Goal: Task Accomplishment & Management: Manage account settings

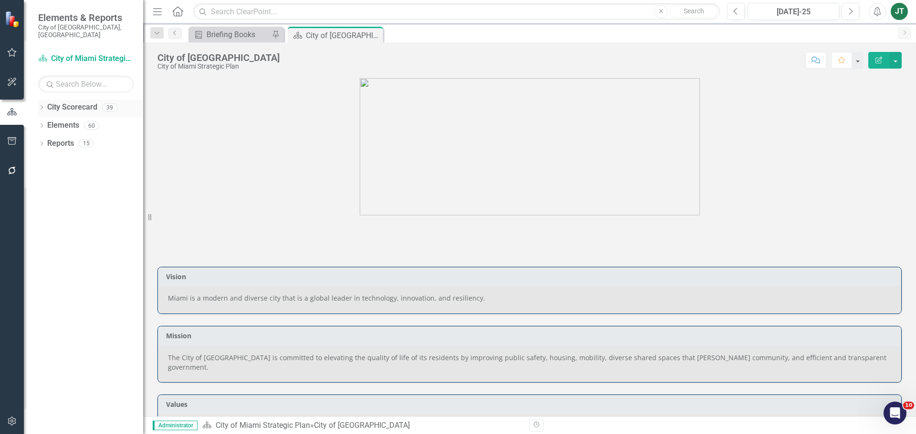
click at [42, 106] on icon "Dropdown" at bounding box center [41, 108] width 7 height 5
click at [44, 140] on icon "Dropdown" at bounding box center [46, 143] width 7 height 6
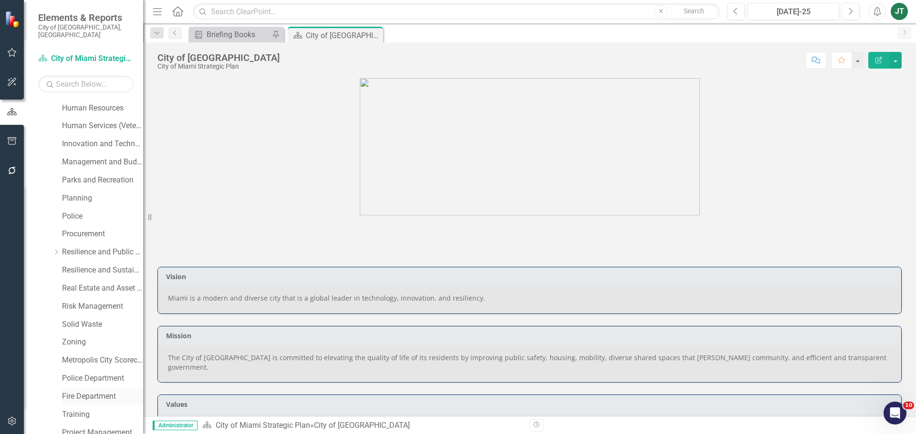
scroll to position [334, 0]
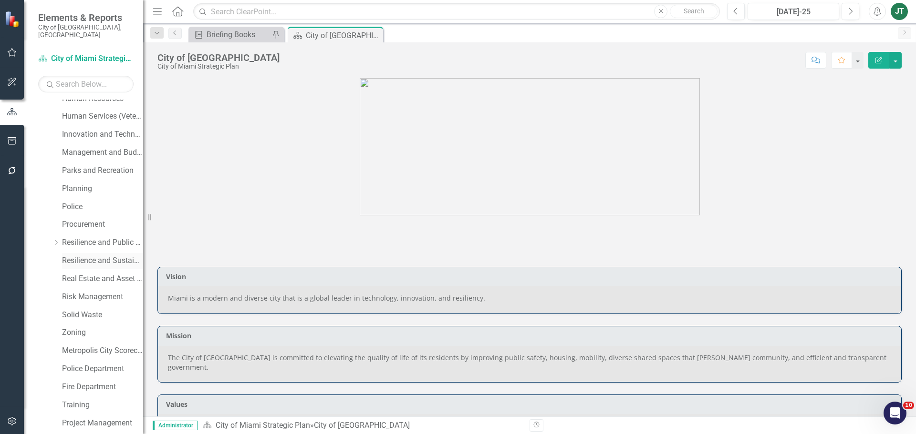
click at [84, 256] on link "Resilience and Sustainability" at bounding box center [102, 261] width 81 height 11
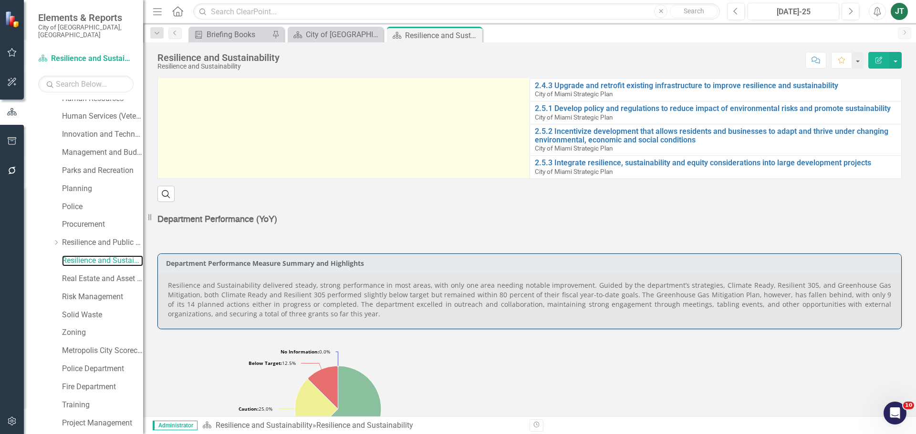
scroll to position [382, 0]
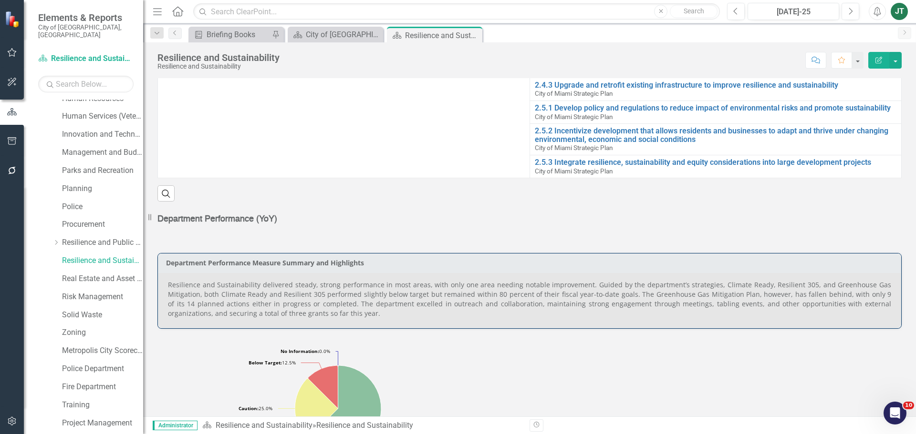
click at [841, 300] on p "Resilience and Sustainability delivered steady, strong performance in most area…" at bounding box center [529, 299] width 723 height 38
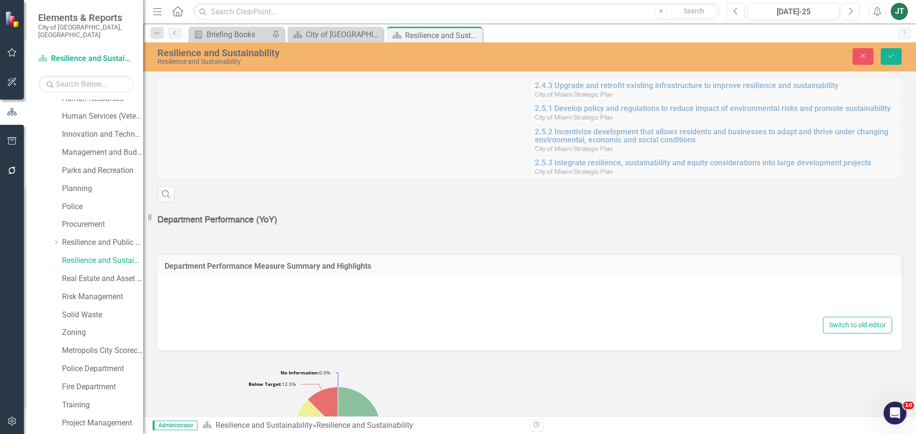
type textarea "<p style="text-align: justify;">Resilience and Sustainability delivered steady,…"
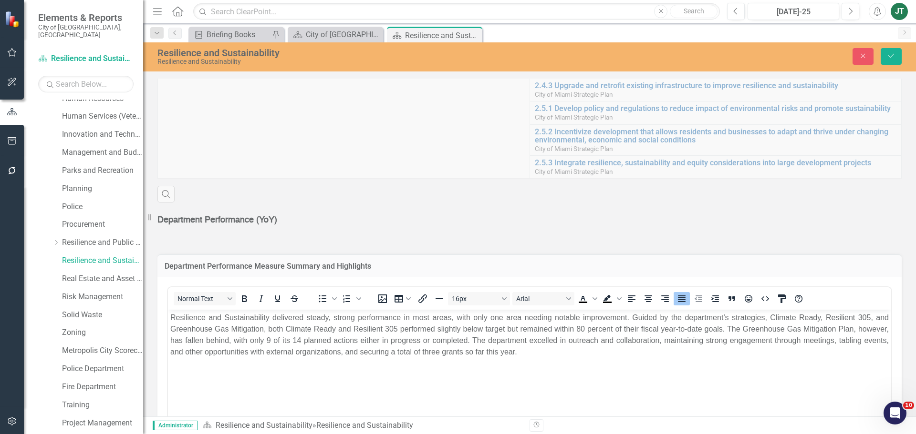
scroll to position [0, 0]
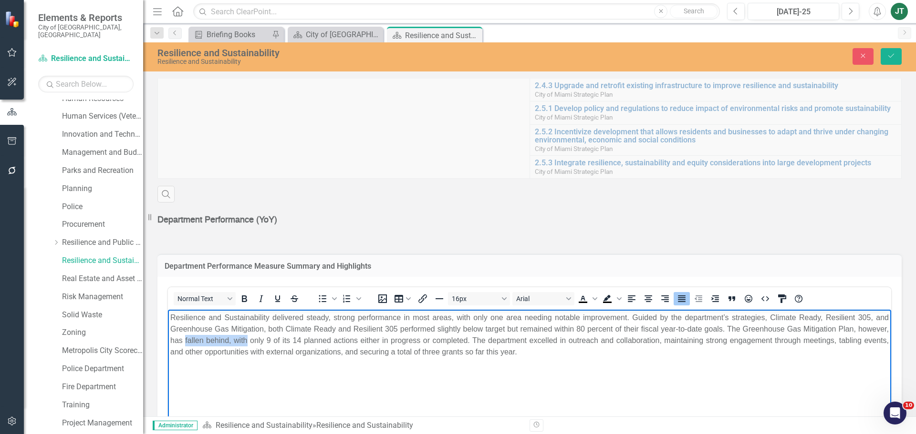
drag, startPoint x: 246, startPoint y: 339, endPoint x: 185, endPoint y: 339, distance: 60.6
click at [185, 339] on p "Resilience and Sustainability delivered steady, strong performance in most area…" at bounding box center [529, 335] width 718 height 46
click at [493, 359] on body "Resilience and Sustainability delivered steady, strong performance in most area…" at bounding box center [529, 381] width 723 height 143
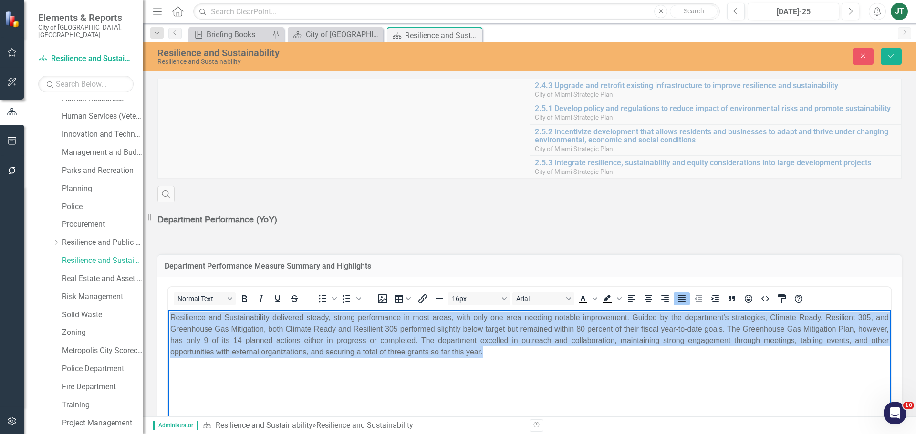
drag, startPoint x: 541, startPoint y: 361, endPoint x: 142, endPoint y: 318, distance: 401.0
click at [168, 318] on html "Resilience and Sustainability delivered steady, strong performance in most area…" at bounding box center [529, 381] width 723 height 143
copy p "Resilience and Sustainability delivered steady, strong performance in most area…"
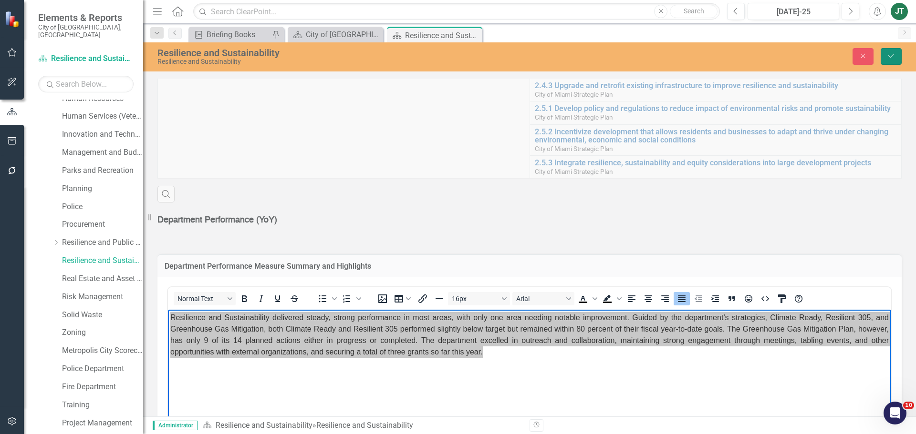
click at [889, 56] on icon "submit" at bounding box center [891, 56] width 6 height 4
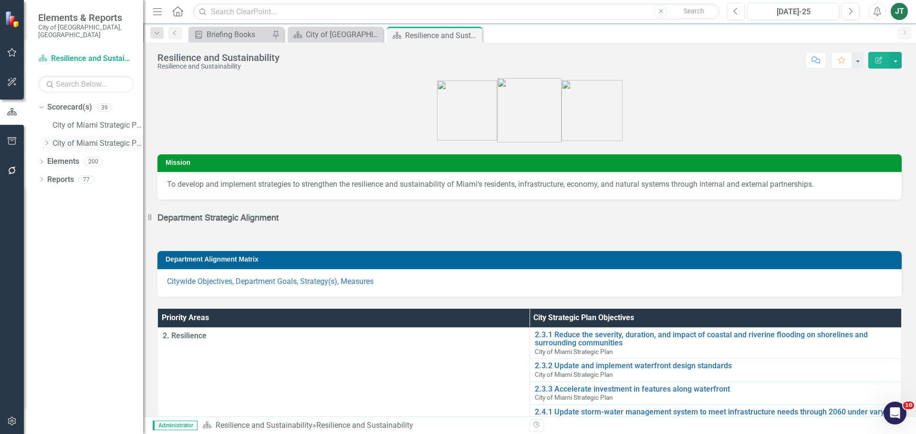
click at [48, 141] on icon at bounding box center [47, 143] width 2 height 5
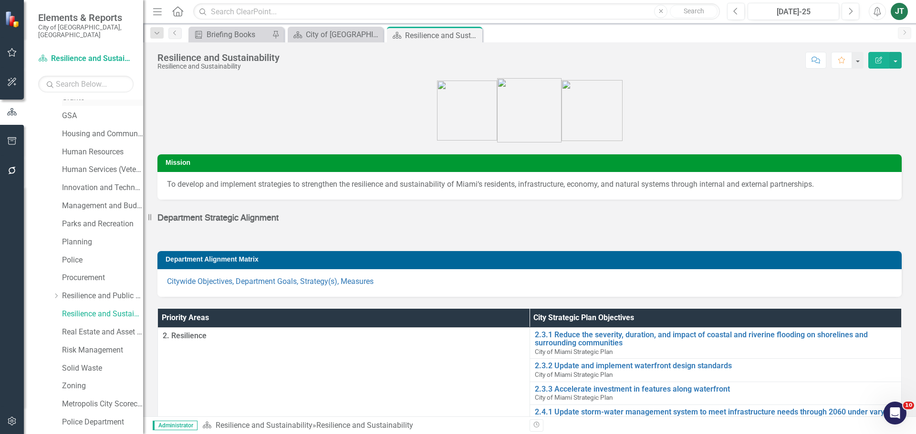
scroll to position [334, 0]
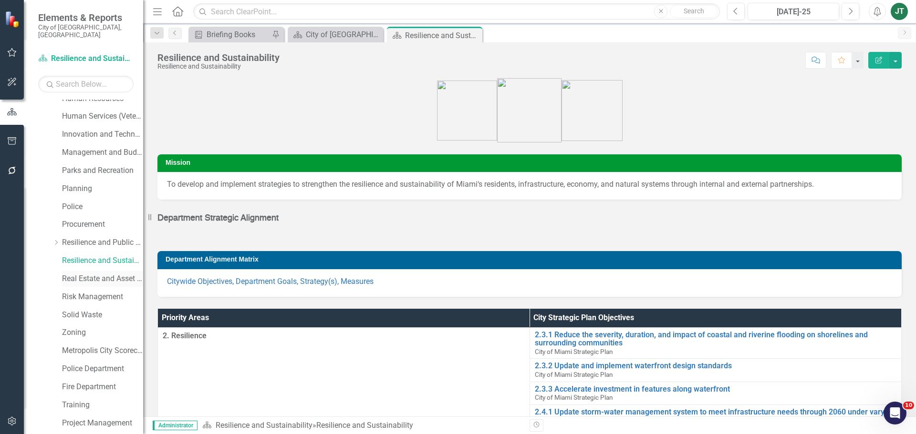
click at [83, 274] on link "Real Estate and Asset Management" at bounding box center [102, 279] width 81 height 11
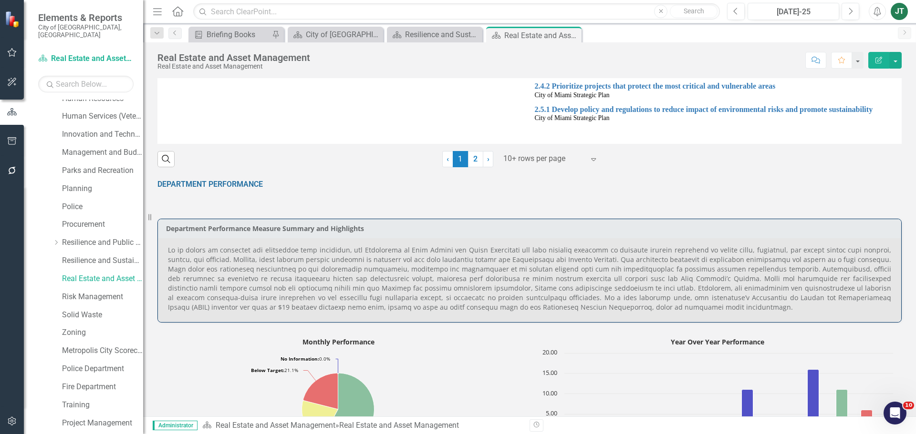
scroll to position [477, 0]
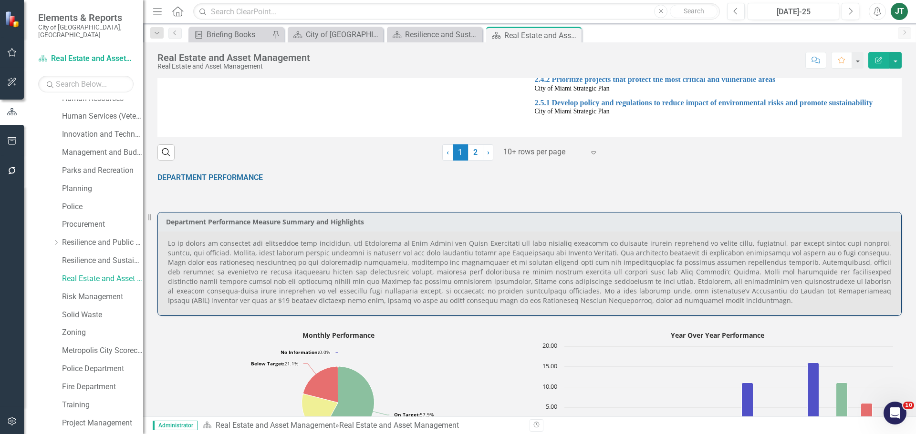
click at [258, 252] on p at bounding box center [529, 272] width 723 height 67
click at [257, 254] on p at bounding box center [529, 272] width 723 height 67
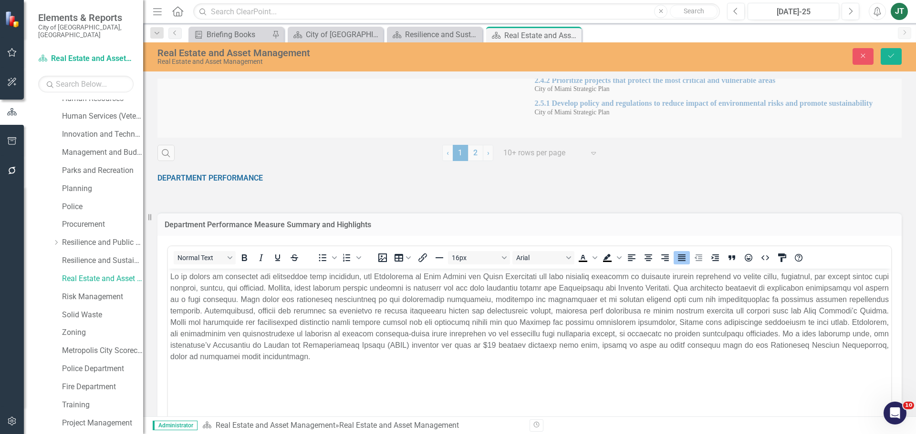
scroll to position [0, 0]
click at [289, 288] on p "Rich Text Area. Press ALT-0 for help." at bounding box center [529, 317] width 718 height 92
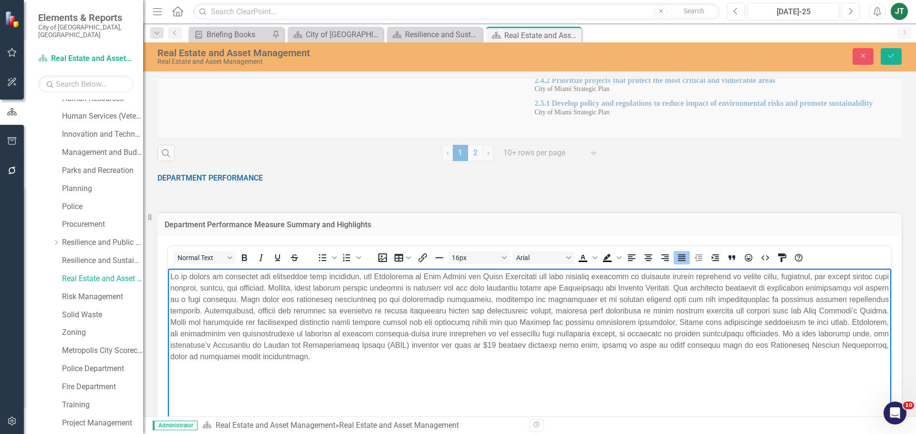
click at [459, 291] on p "Rich Text Area. Press ALT-0 for help." at bounding box center [529, 317] width 718 height 92
click at [339, 286] on p "Rich Text Area. Press ALT-0 for help." at bounding box center [529, 317] width 718 height 92
click at [341, 288] on p "Rich Text Area. Press ALT-0 for help." at bounding box center [529, 317] width 718 height 92
click at [463, 287] on p "Rich Text Area. Press ALT-0 for help." at bounding box center [529, 317] width 718 height 92
click at [465, 286] on p "Rich Text Area. Press ALT-0 for help." at bounding box center [529, 317] width 718 height 92
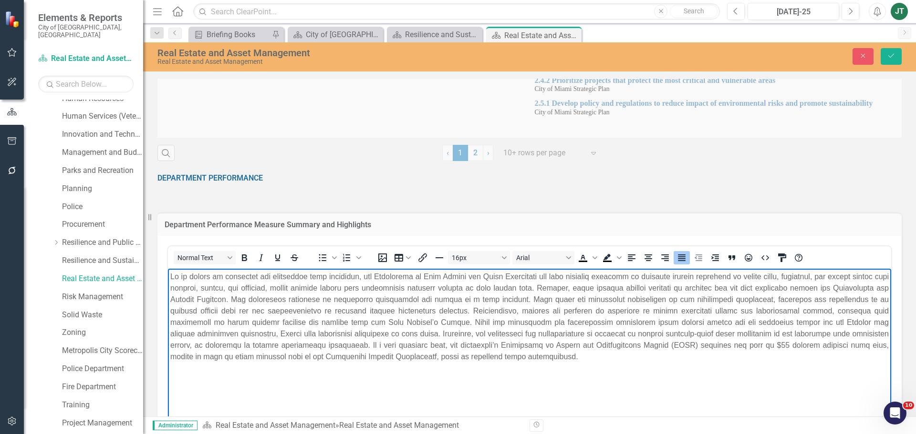
click at [596, 289] on p "Rich Text Area. Press ALT-0 for help." at bounding box center [529, 317] width 718 height 92
drag, startPoint x: 435, startPoint y: 287, endPoint x: 401, endPoint y: 286, distance: 33.9
click at [401, 286] on p "Rich Text Area. Press ALT-0 for help." at bounding box center [529, 317] width 718 height 92
click at [452, 285] on p "Rich Text Area. Press ALT-0 for help." at bounding box center [529, 317] width 718 height 92
click at [582, 286] on p "Rich Text Area. Press ALT-0 for help." at bounding box center [529, 317] width 718 height 92
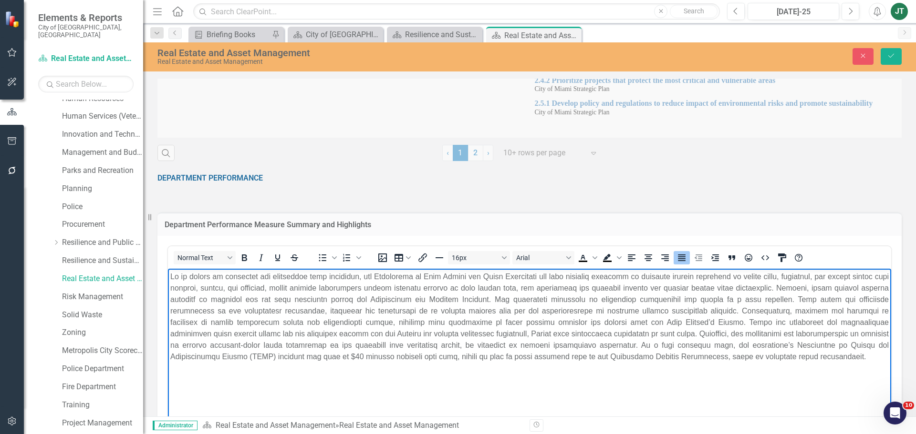
click at [702, 285] on p "Rich Text Area. Press ALT-0 for help." at bounding box center [529, 317] width 718 height 92
click at [690, 289] on p "Rich Text Area. Press ALT-0 for help." at bounding box center [529, 317] width 718 height 92
click at [833, 288] on p "Rich Text Area. Press ALT-0 for help." at bounding box center [529, 322] width 718 height 103
drag, startPoint x: 575, startPoint y: 310, endPoint x: 413, endPoint y: 310, distance: 162.2
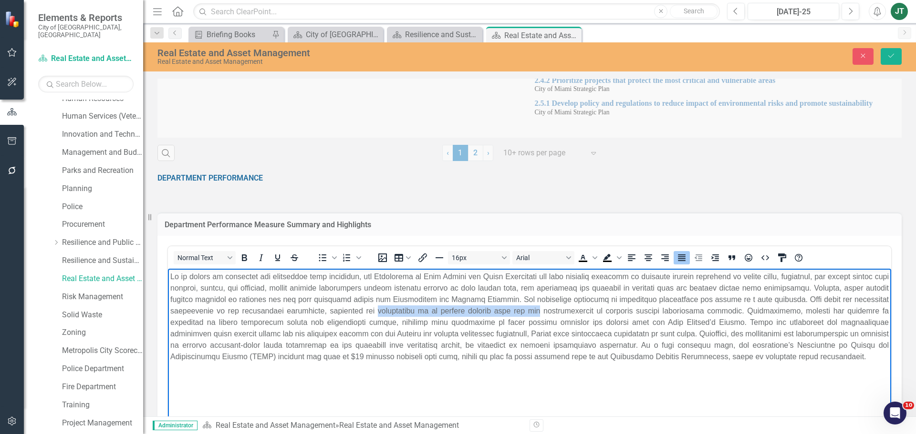
click at [413, 310] on p "Rich Text Area. Press ALT-0 for help." at bounding box center [529, 317] width 718 height 92
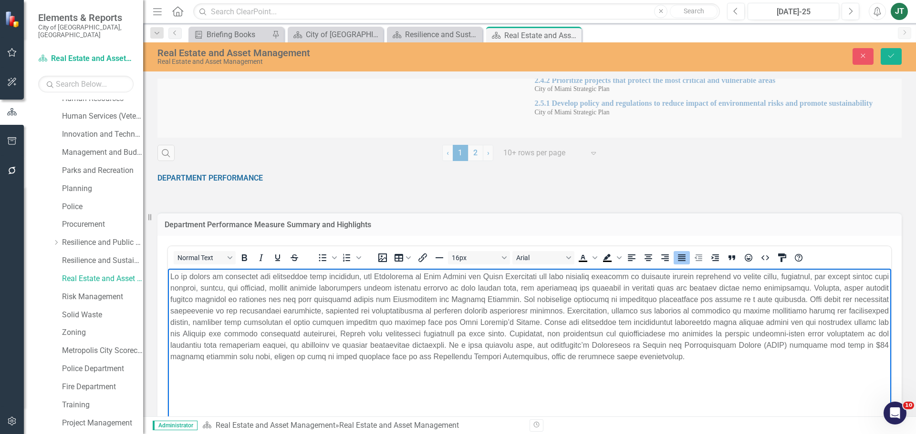
click at [600, 310] on p "Rich Text Area. Press ALT-0 for help." at bounding box center [529, 317] width 718 height 92
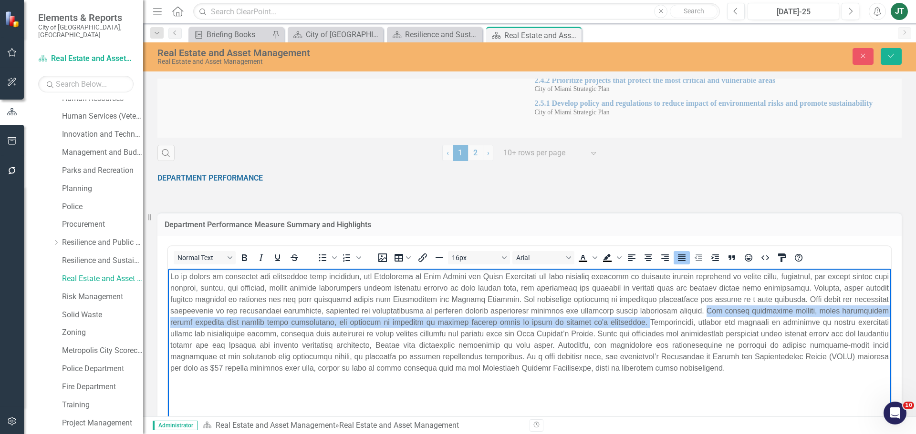
drag, startPoint x: 754, startPoint y: 308, endPoint x: 651, endPoint y: 321, distance: 102.9
click at [651, 321] on p "Rich Text Area. Press ALT-0 for help." at bounding box center [529, 322] width 718 height 103
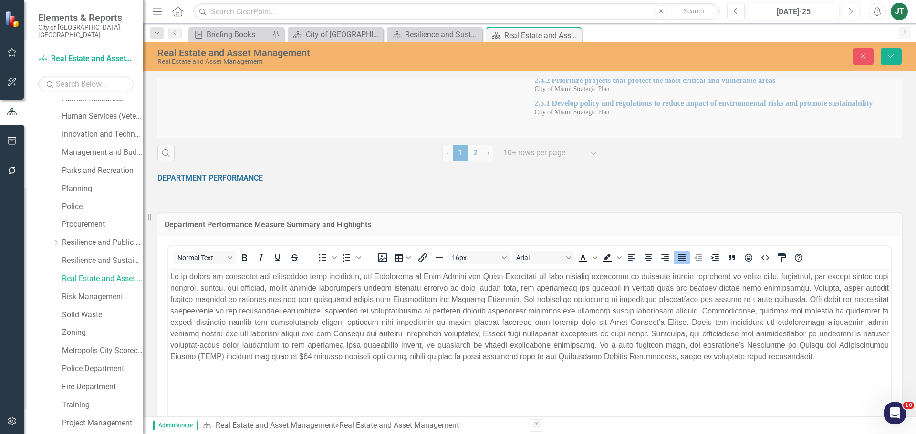
click at [888, 55] on icon "Save" at bounding box center [891, 55] width 9 height 7
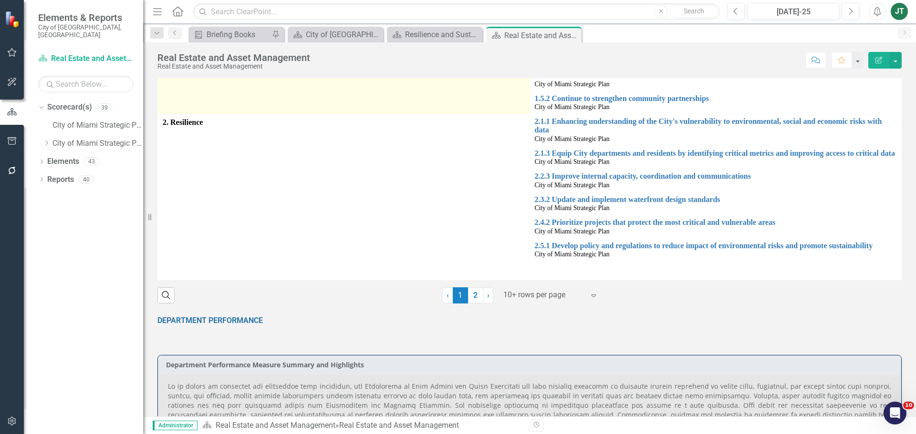
scroll to position [477, 0]
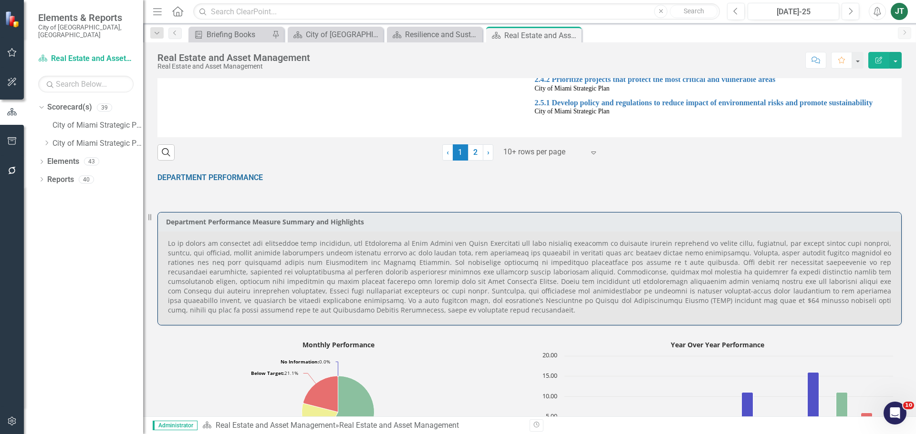
click at [453, 286] on p at bounding box center [529, 277] width 723 height 76
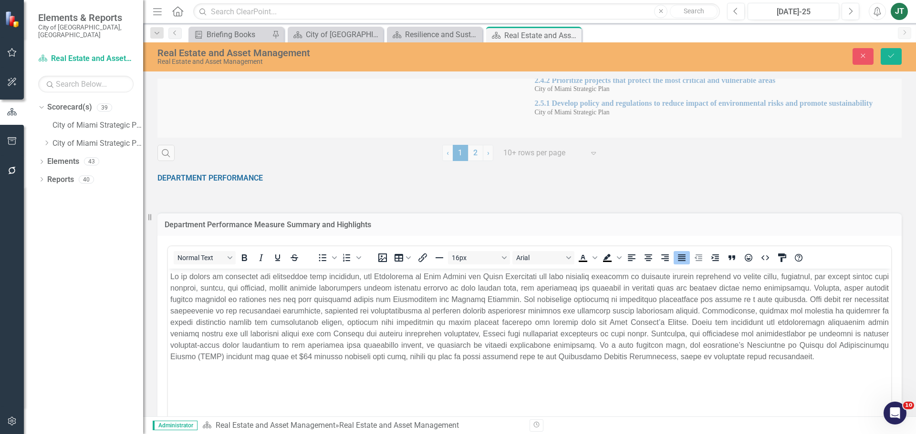
scroll to position [0, 0]
click at [386, 369] on body "Rich Text Area. Press ALT-0 for help." at bounding box center [529, 340] width 723 height 143
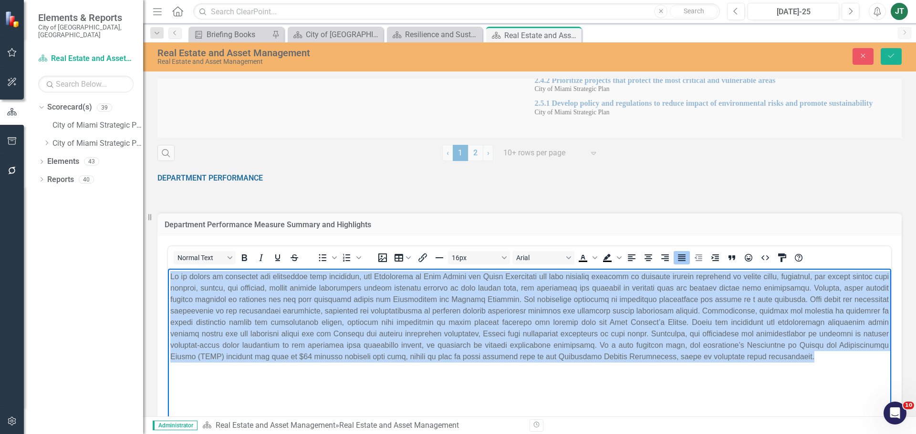
drag, startPoint x: 813, startPoint y: 364, endPoint x: 160, endPoint y: 249, distance: 662.5
click at [168, 269] on html at bounding box center [529, 340] width 723 height 143
copy p "Lo ip dolors am consectet adi elitseddoe temp incididun, utl Etdolorema al Enim…"
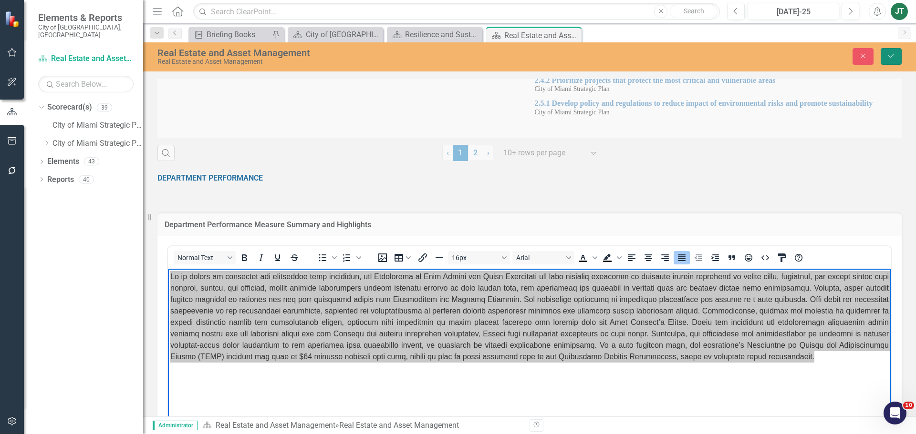
click at [884, 55] on button "Save" at bounding box center [890, 56] width 21 height 17
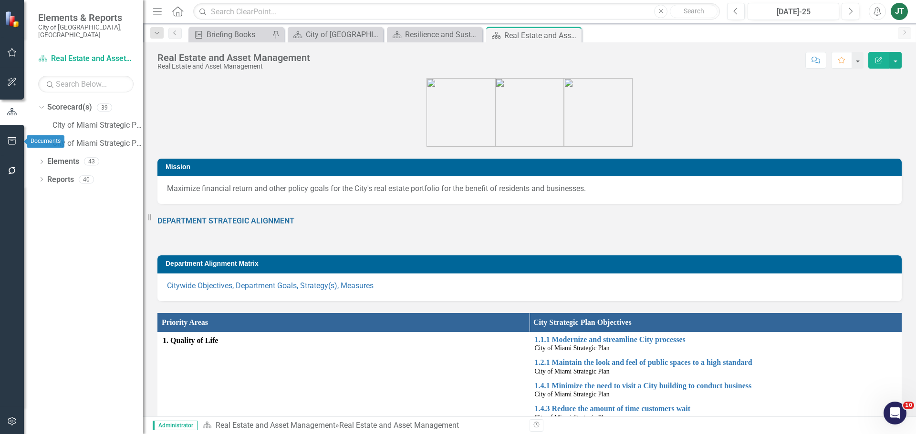
click at [14, 140] on icon "button" at bounding box center [12, 141] width 10 height 8
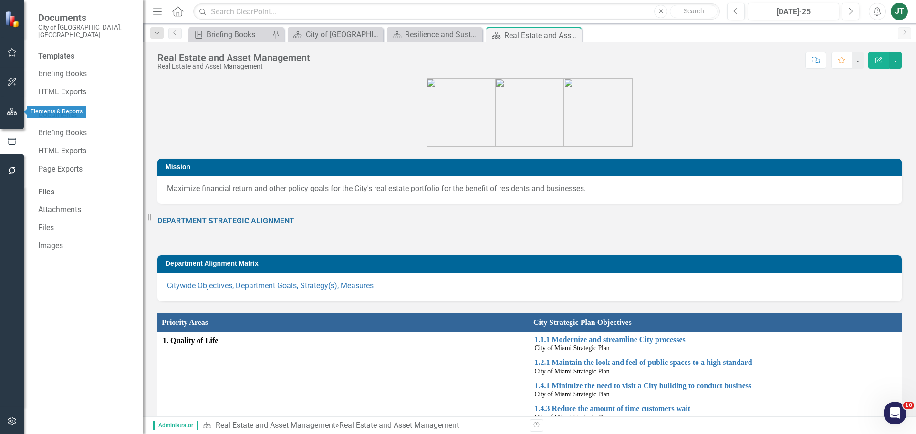
click at [12, 115] on icon "button" at bounding box center [12, 112] width 10 height 8
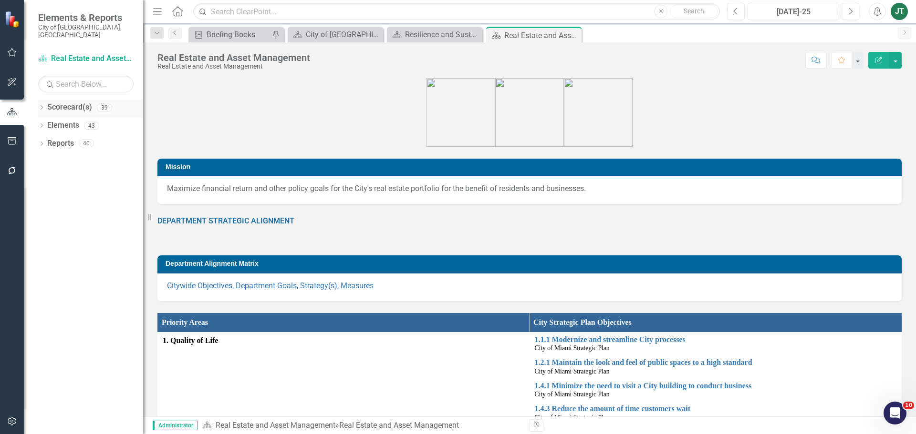
click at [58, 102] on link "Scorecard(s)" at bounding box center [69, 107] width 45 height 11
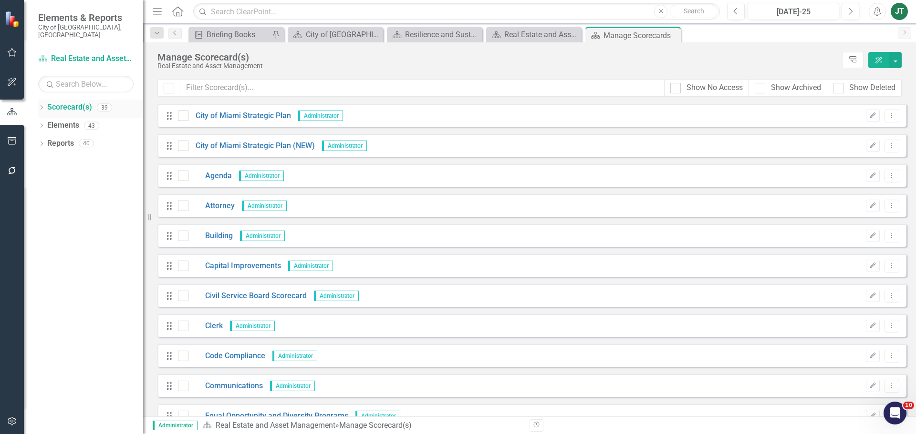
click at [40, 106] on icon "Dropdown" at bounding box center [41, 108] width 7 height 5
click at [47, 140] on icon "Dropdown" at bounding box center [46, 143] width 7 height 6
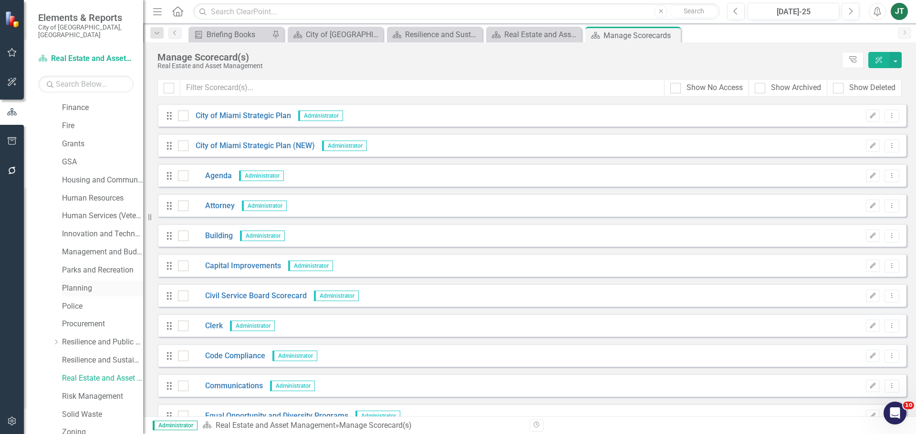
scroll to position [238, 0]
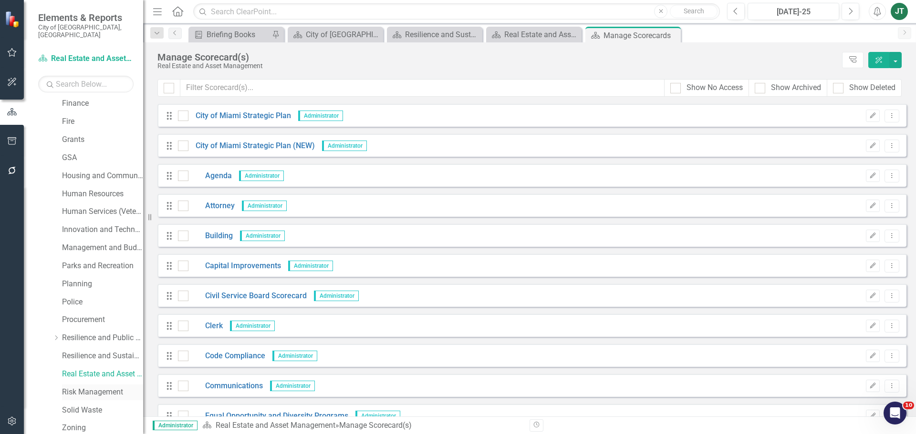
click at [74, 387] on link "Risk Management" at bounding box center [102, 392] width 81 height 11
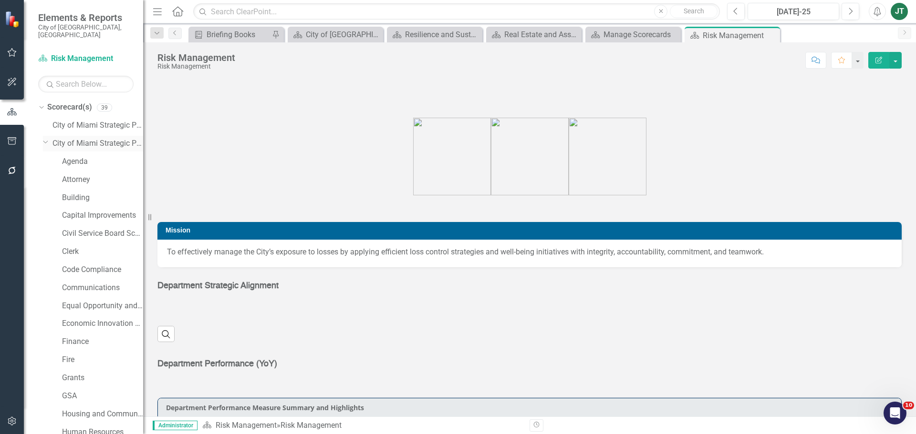
click at [44, 138] on icon "Dropdown" at bounding box center [46, 141] width 6 height 7
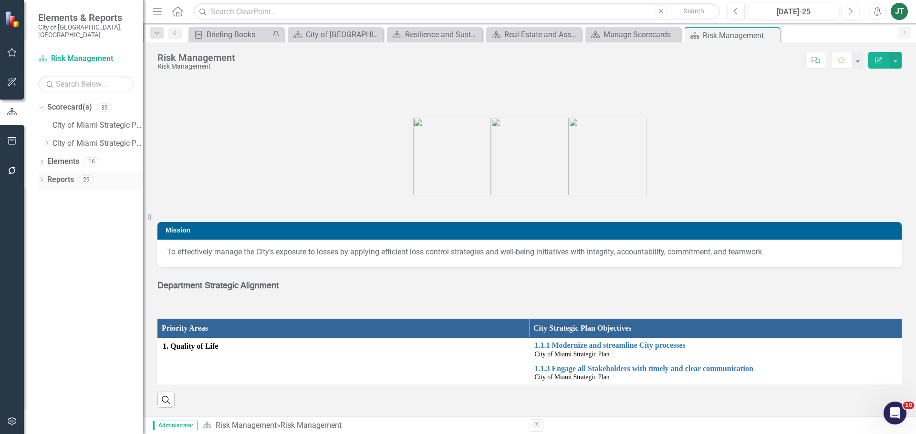
click at [44, 172] on div "Dropdown Reports 29" at bounding box center [90, 181] width 105 height 18
click at [43, 178] on icon "Dropdown" at bounding box center [41, 180] width 7 height 5
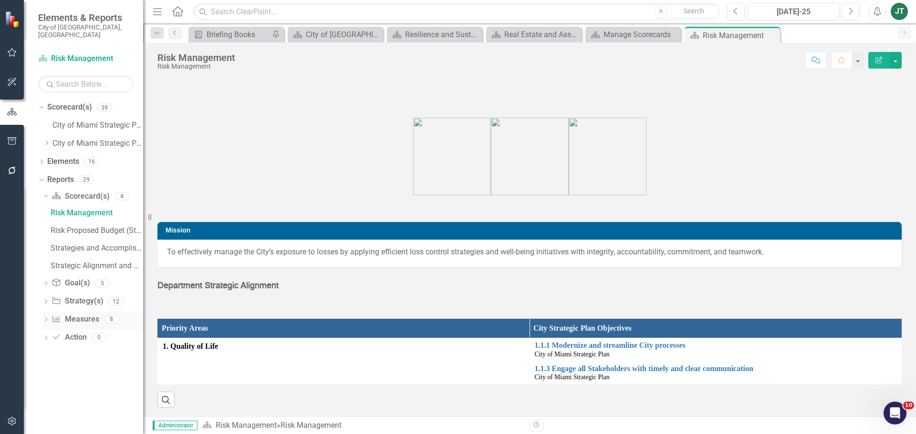
click at [48, 318] on icon "Dropdown" at bounding box center [45, 320] width 7 height 5
click at [48, 247] on div "Dropdown" at bounding box center [44, 250] width 8 height 7
click at [45, 249] on icon "Dropdown" at bounding box center [45, 251] width 7 height 5
click at [43, 247] on icon "Dropdown" at bounding box center [44, 250] width 5 height 7
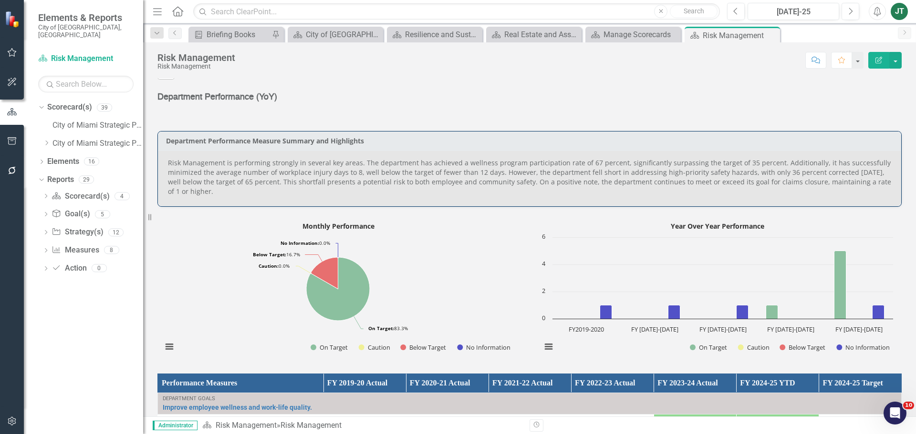
scroll to position [334, 0]
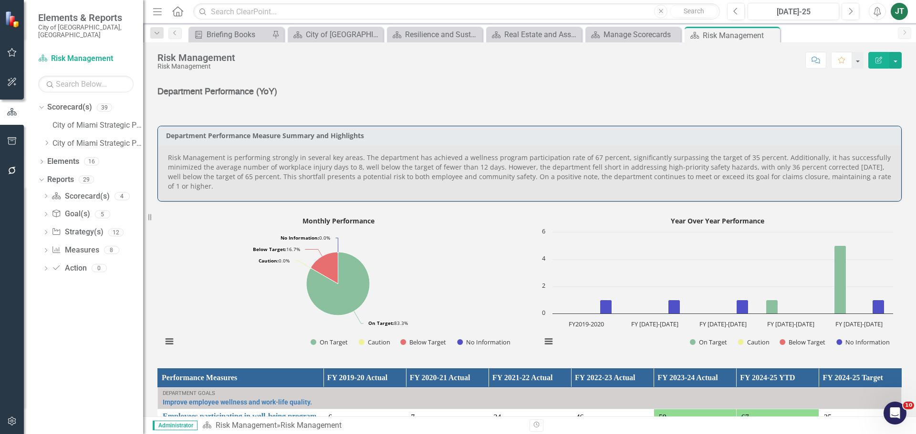
click at [497, 169] on p "Risk Management is performing strongly in several key areas. The department has…" at bounding box center [529, 172] width 723 height 38
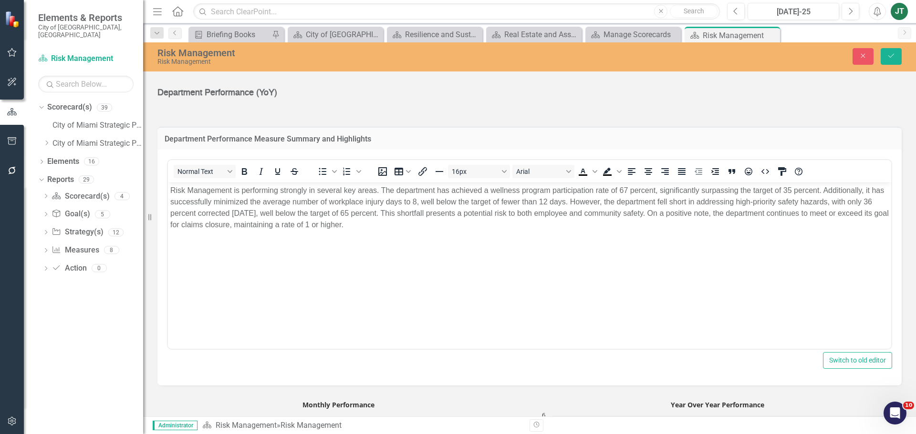
scroll to position [0, 0]
click at [583, 201] on p "Risk Management is performing strongly in several key areas. The department has…" at bounding box center [529, 208] width 718 height 46
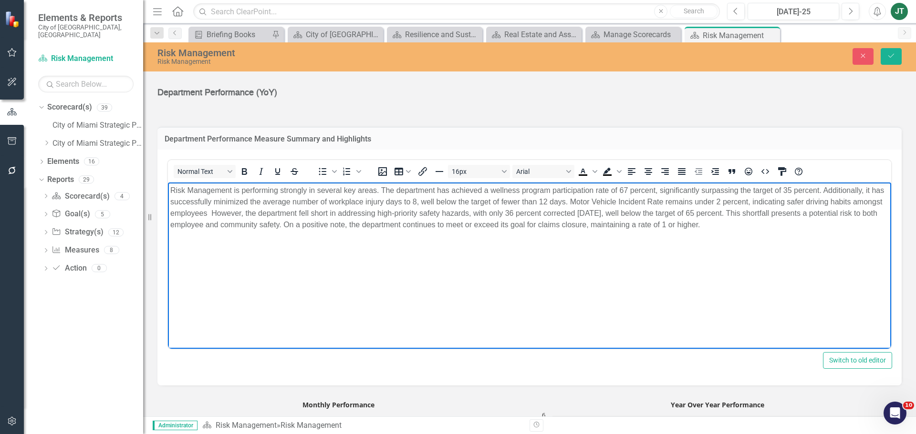
click at [858, 202] on p "Risk Management is performing strongly in several key areas. The department has…" at bounding box center [529, 208] width 718 height 46
click at [762, 228] on p "Risk Management is performing strongly in several key areas. The department has…" at bounding box center [529, 208] width 718 height 46
drag, startPoint x: 783, startPoint y: 232, endPoint x: 114, endPoint y: 154, distance: 672.7
click at [168, 183] on html "Risk Management is performing strongly in several key areas. The department has…" at bounding box center [529, 254] width 723 height 143
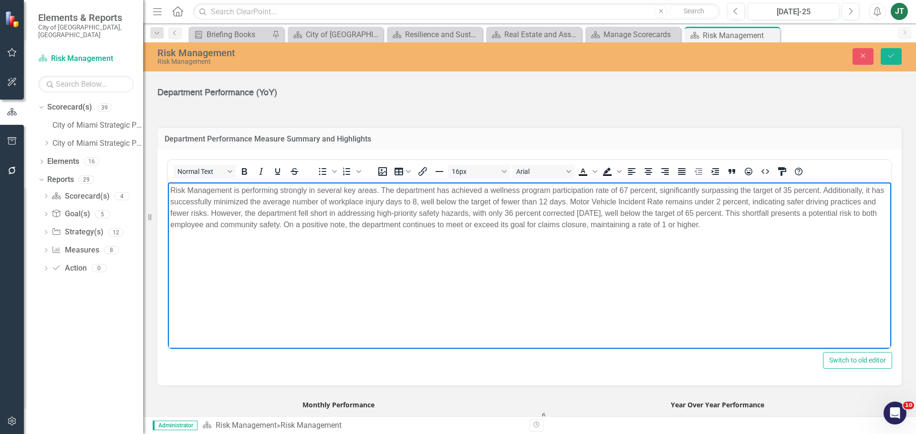
copy p "Risk Management is performing strongly in several key areas. The department has…"
click at [678, 171] on icon "Justify" at bounding box center [681, 171] width 11 height 11
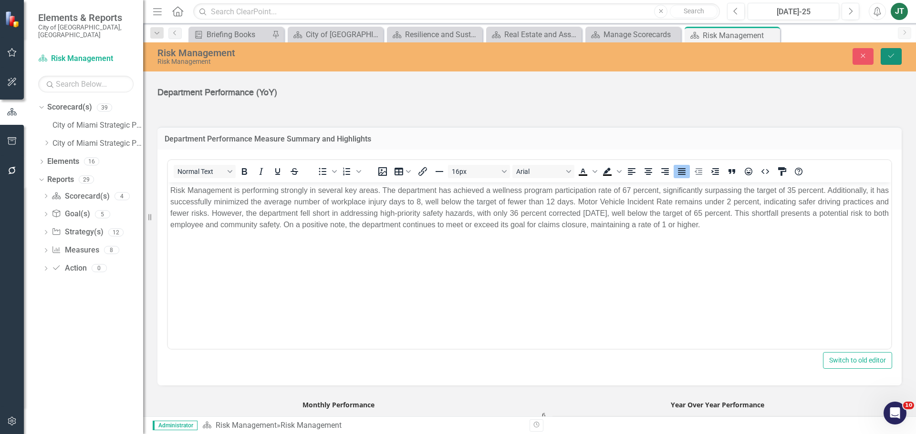
click at [895, 59] on button "Save" at bounding box center [890, 56] width 21 height 17
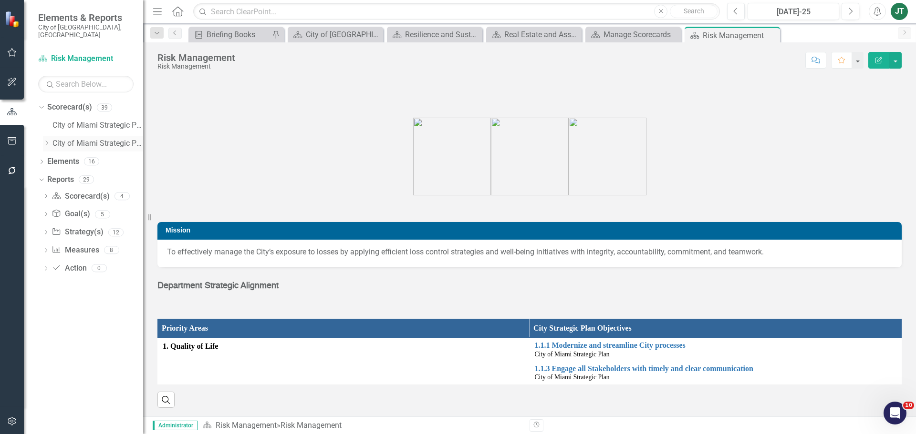
click at [44, 140] on icon "Dropdown" at bounding box center [46, 143] width 7 height 6
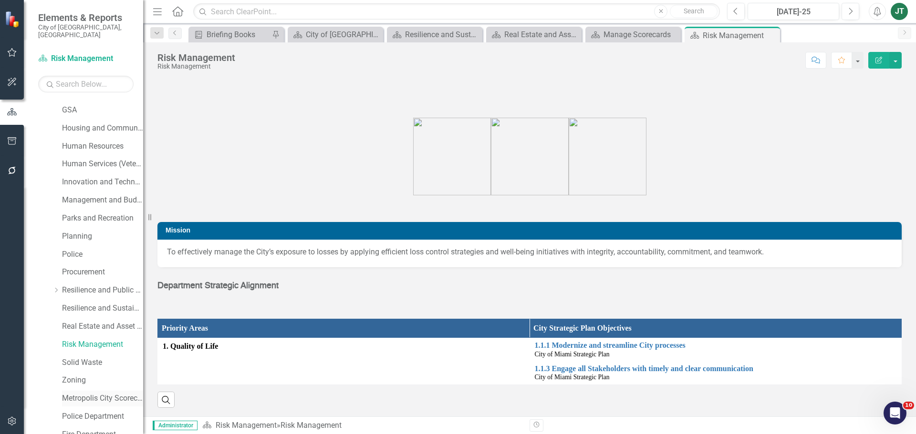
scroll to position [334, 0]
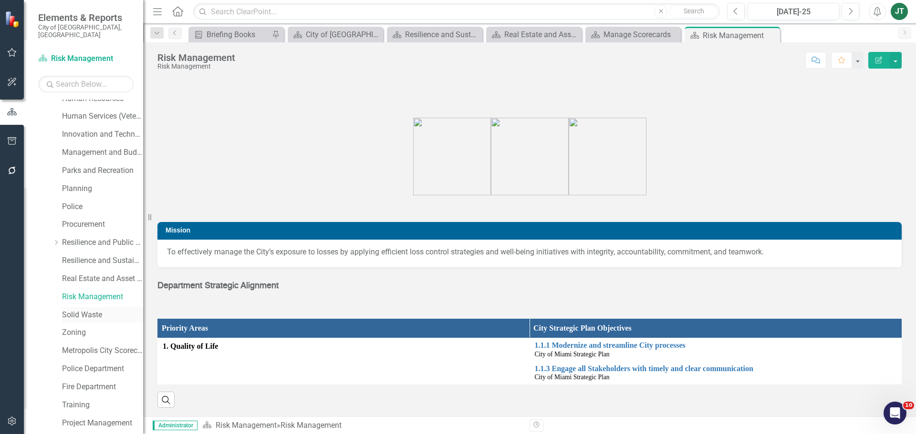
click at [86, 310] on link "Solid Waste" at bounding box center [102, 315] width 81 height 11
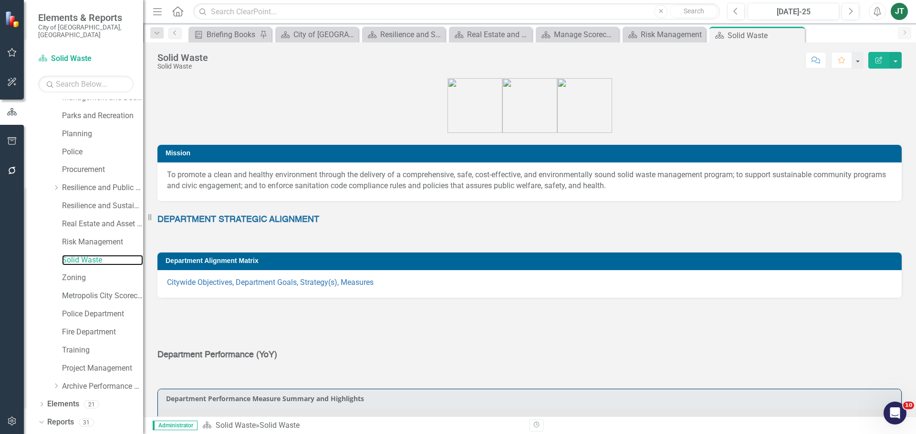
scroll to position [410, 0]
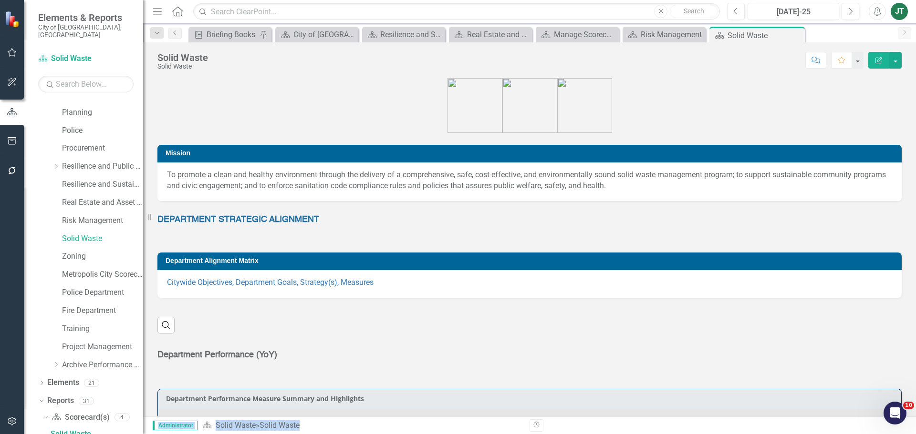
drag, startPoint x: 165, startPoint y: 433, endPoint x: 858, endPoint y: 374, distance: 695.9
click at [860, 373] on div "Menu Home Search Close Search Previous [DATE]-25 Next Alerts JT User Edit Profi…" at bounding box center [529, 217] width 773 height 434
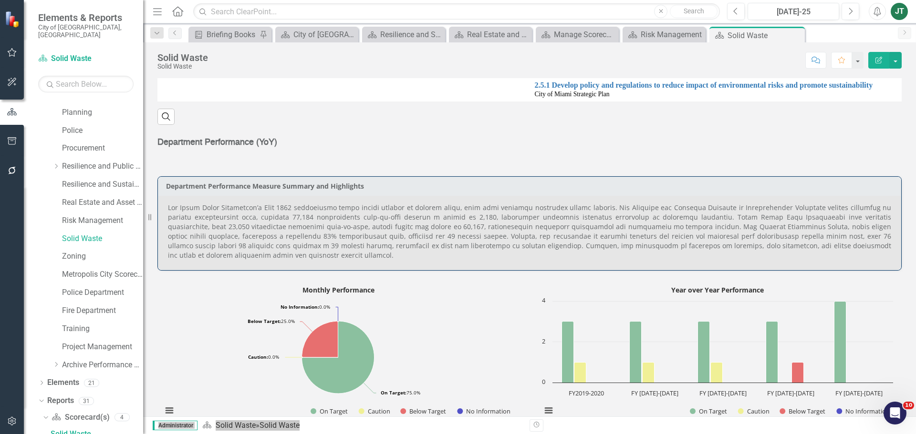
scroll to position [382, 0]
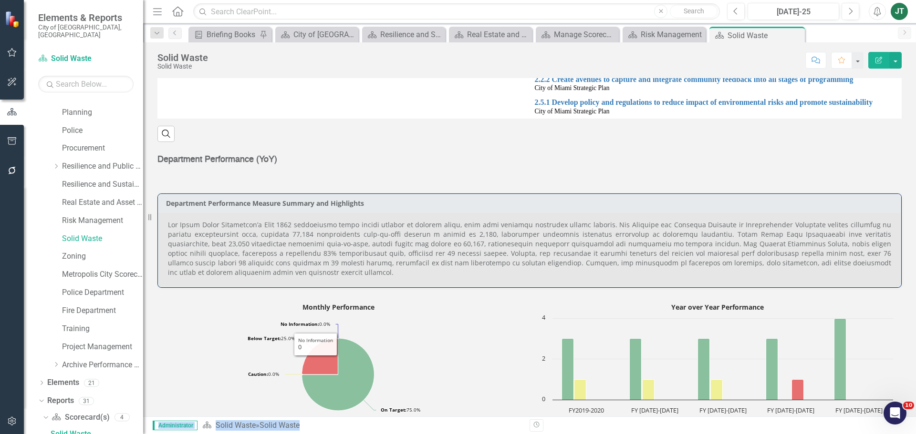
click at [290, 254] on p at bounding box center [529, 248] width 723 height 57
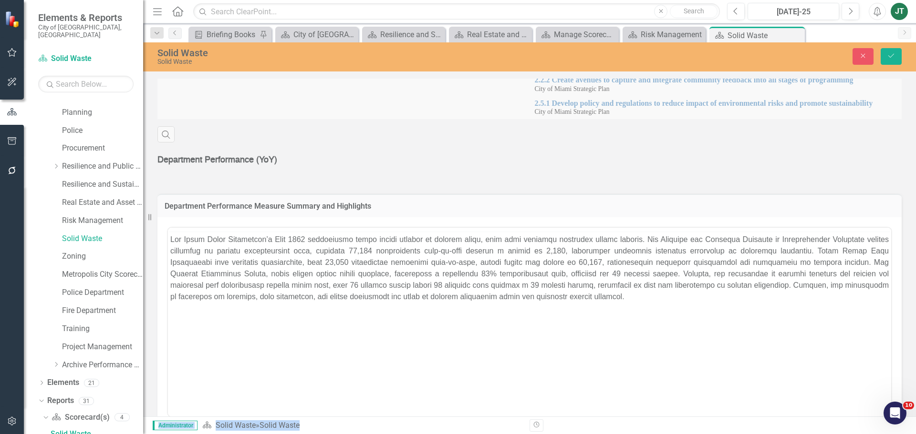
scroll to position [0, 0]
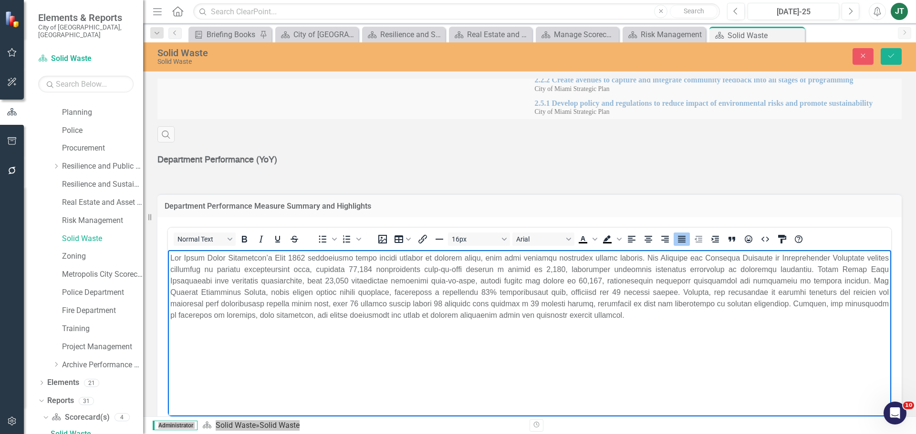
click at [491, 290] on p "Rich Text Area. Press ALT-0 for help." at bounding box center [529, 286] width 718 height 69
click at [889, 52] on icon "Save" at bounding box center [891, 55] width 9 height 7
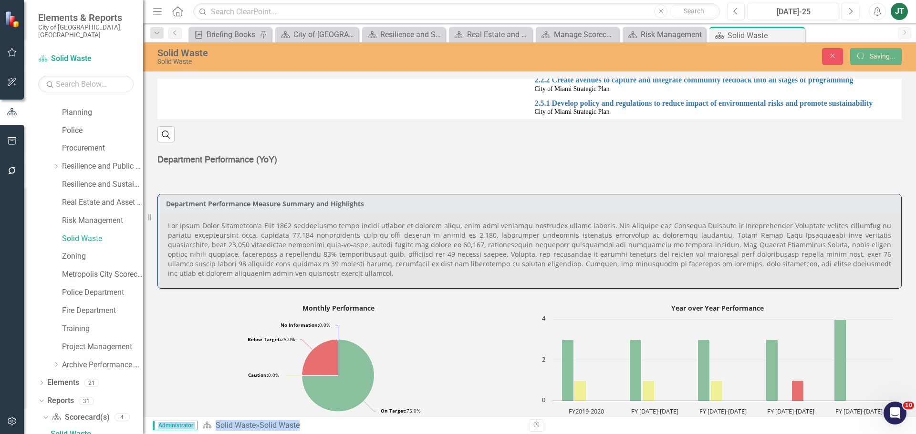
click at [676, 255] on p at bounding box center [529, 249] width 723 height 57
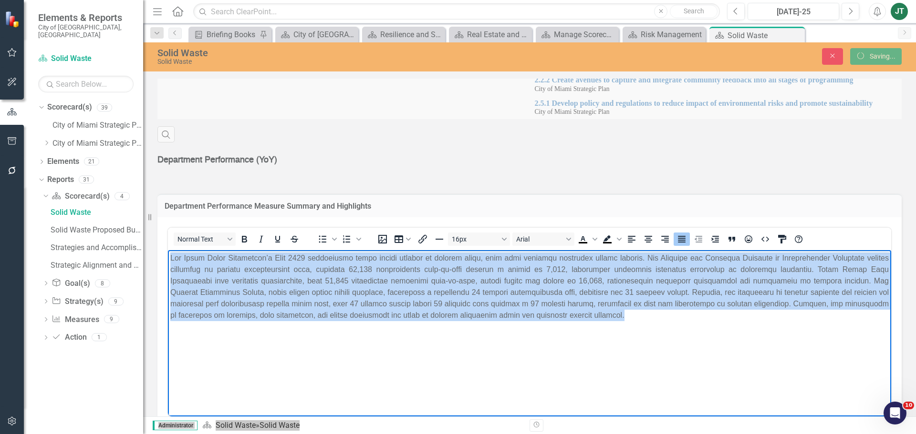
drag, startPoint x: 623, startPoint y: 316, endPoint x: 94, endPoint y: 234, distance: 534.8
click at [168, 250] on html at bounding box center [529, 321] width 723 height 143
copy p "Lor Ipsum Dolor Sitametcon’a Elit 0748 seddoeiusmo tempo incidi utlabor et dolo…"
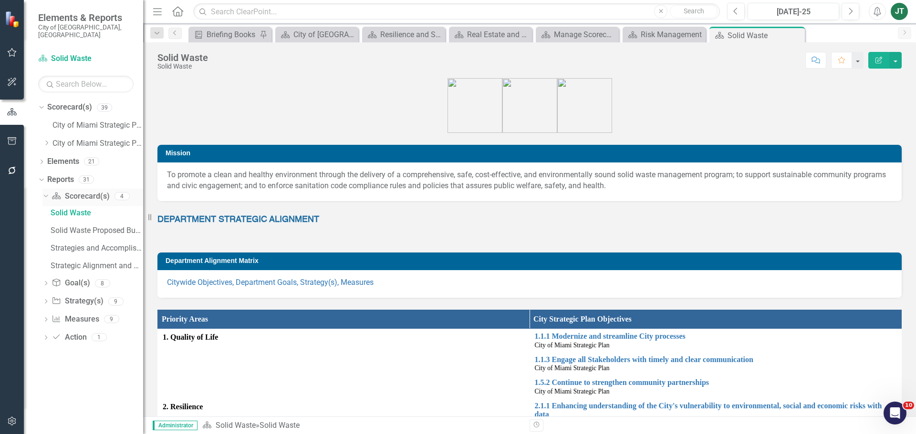
click at [44, 195] on icon at bounding box center [45, 196] width 4 height 2
click at [47, 140] on icon "Dropdown" at bounding box center [46, 143] width 7 height 6
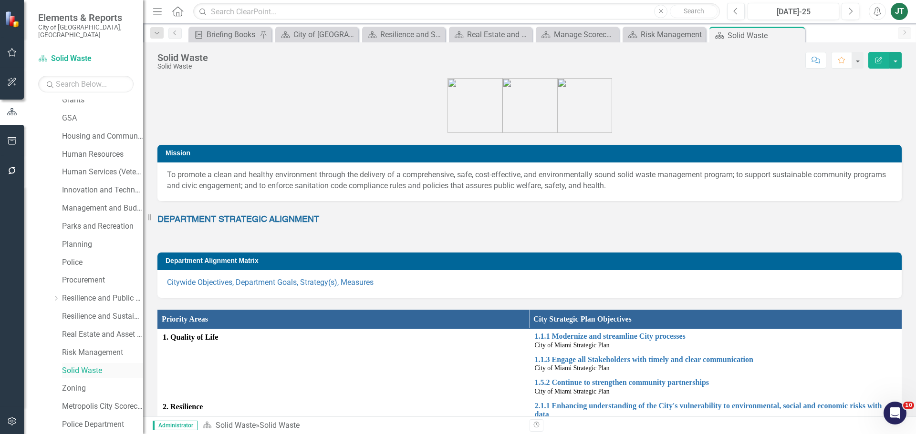
scroll to position [286, 0]
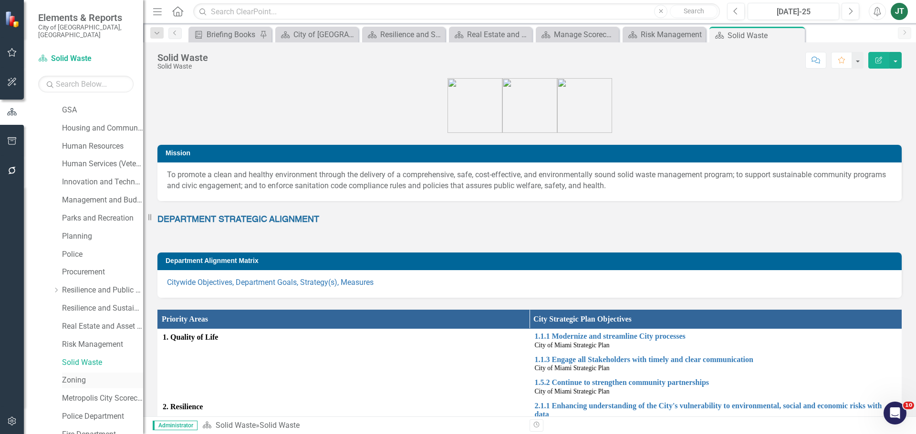
click at [68, 375] on link "Zoning" at bounding box center [102, 380] width 81 height 11
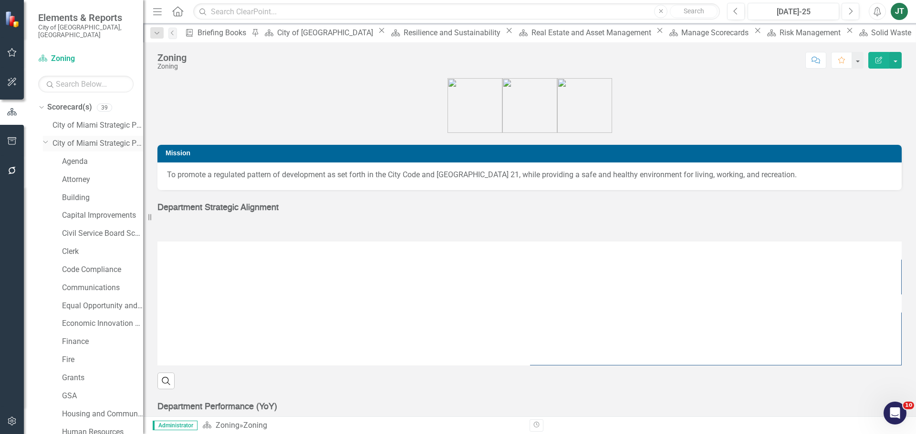
click at [44, 138] on icon "Dropdown" at bounding box center [46, 141] width 6 height 7
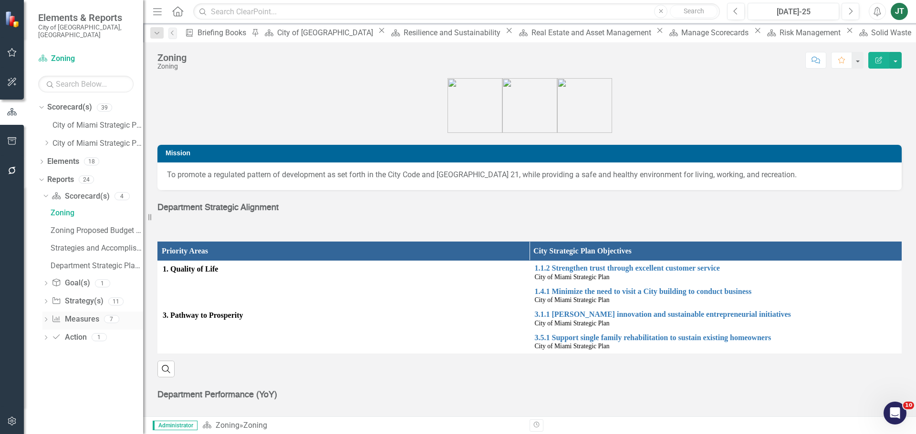
click at [75, 314] on link "Measure Measures" at bounding box center [75, 319] width 47 height 11
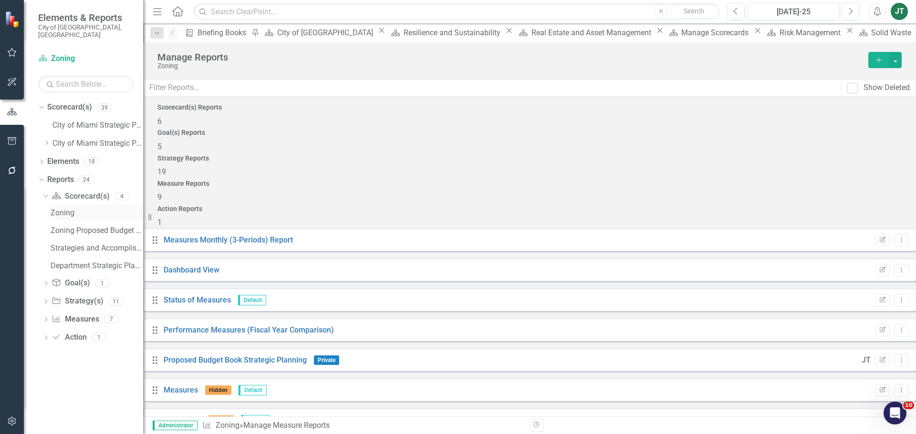
click at [56, 209] on div "Zoning" at bounding box center [97, 213] width 93 height 9
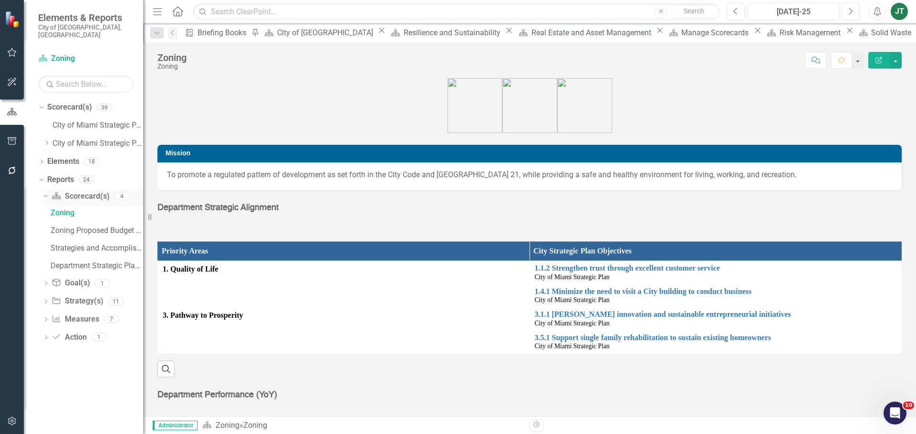
click at [44, 193] on icon "Dropdown" at bounding box center [44, 196] width 5 height 7
click at [767, 365] on div "Search" at bounding box center [529, 365] width 744 height 23
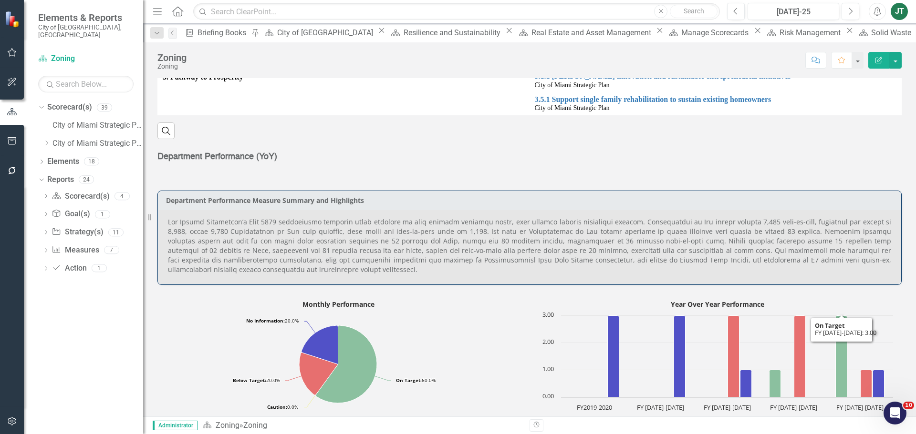
scroll to position [286, 0]
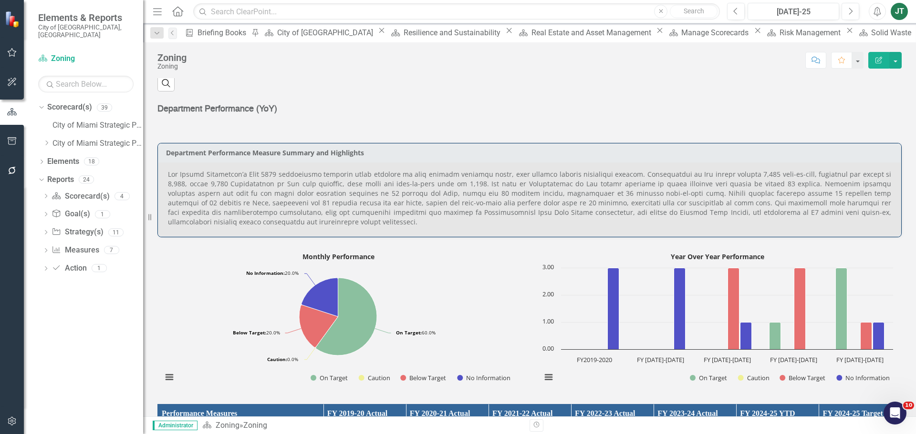
click at [236, 227] on p at bounding box center [529, 198] width 723 height 57
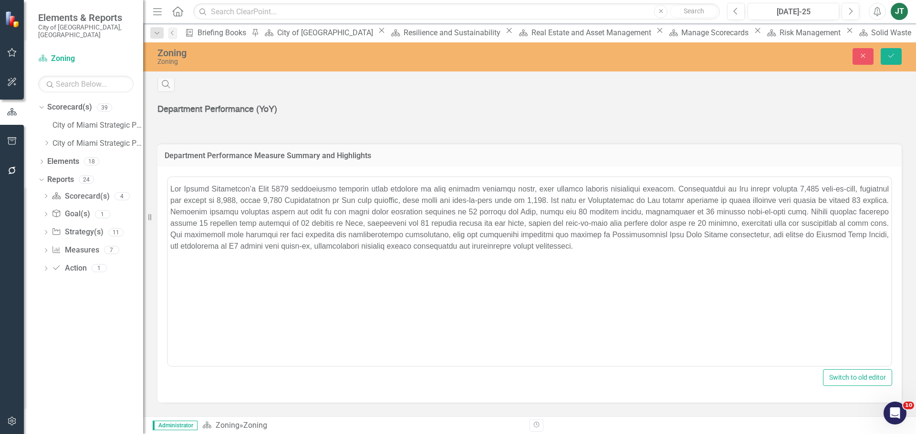
scroll to position [0, 0]
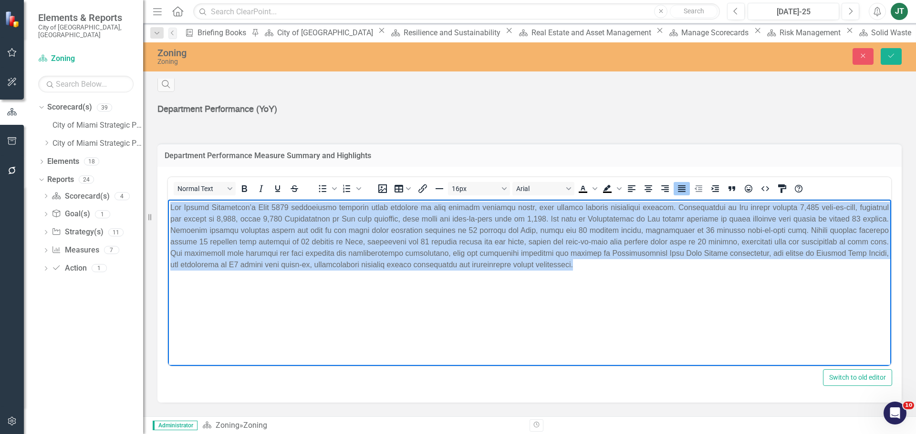
drag, startPoint x: 665, startPoint y: 262, endPoint x: 96, endPoint y: 189, distance: 573.6
click at [168, 199] on html at bounding box center [529, 270] width 723 height 143
copy p "Lor Ipsumd Sitametcon’a Elit 0860 seddoeiusmo temporin utlab etdolore ma aliq e…"
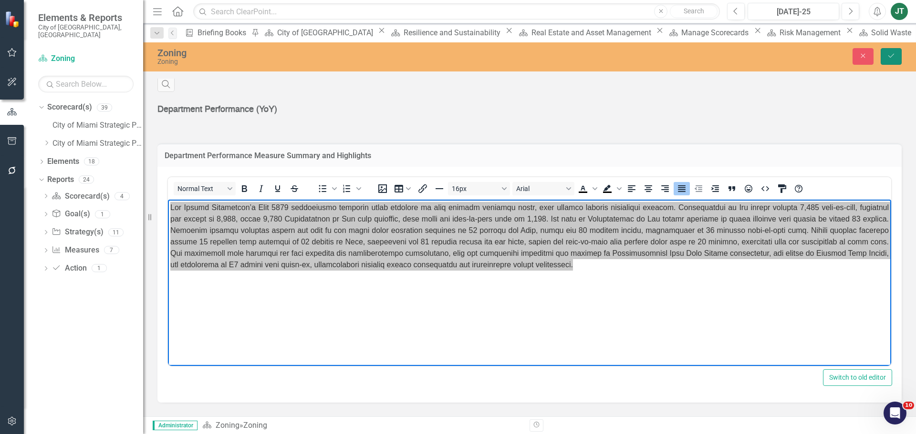
click at [895, 58] on icon "Save" at bounding box center [891, 55] width 9 height 7
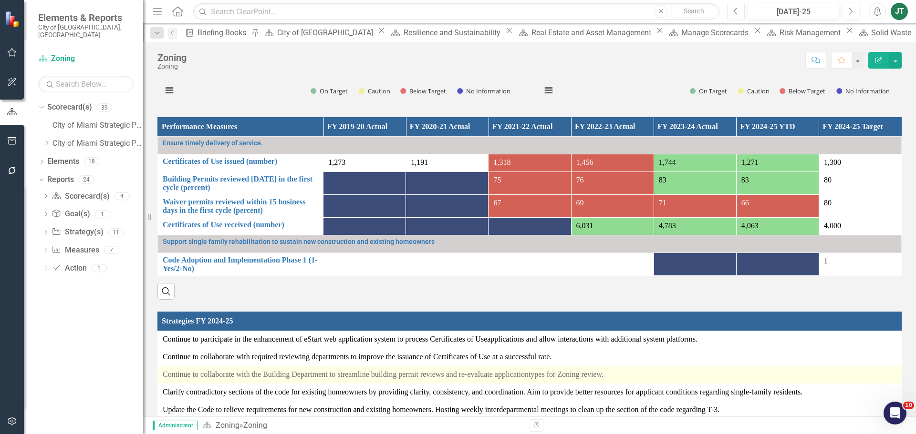
scroll to position [616, 0]
